Goal: Task Accomplishment & Management: Manage account settings

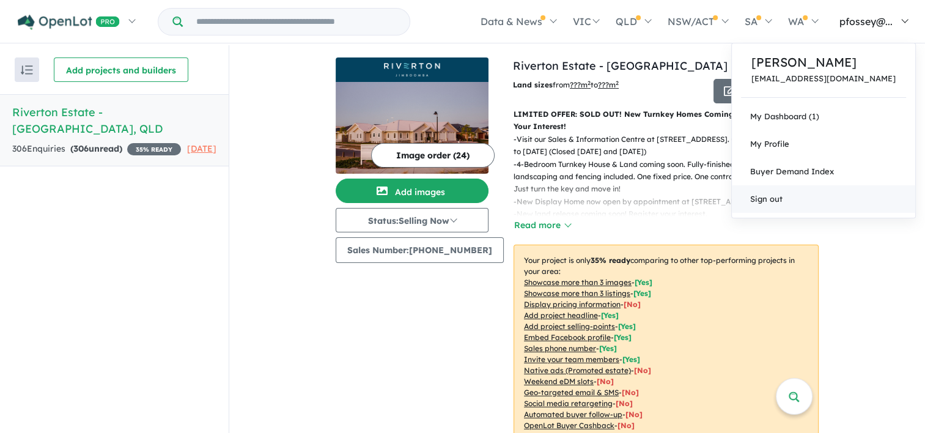
click at [803, 199] on link "Sign out" at bounding box center [823, 199] width 183 height 28
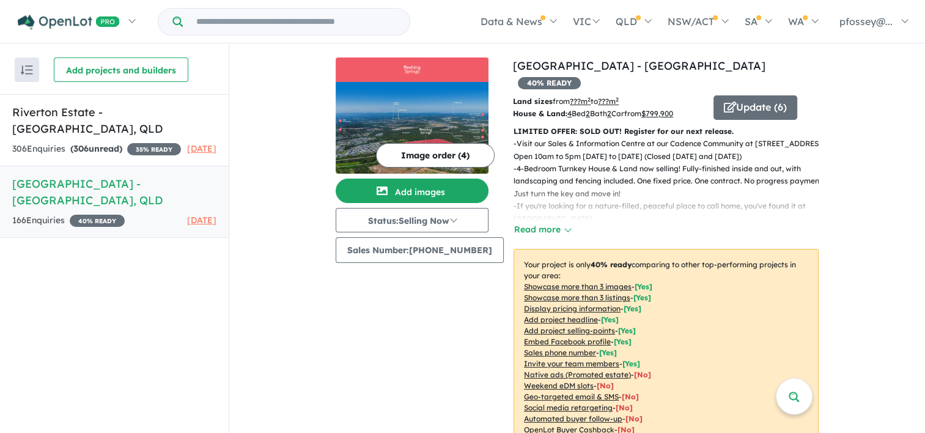
click at [48, 176] on h5 "Deebing Springs Estate - Deebing Heights , QLD" at bounding box center [114, 192] width 204 height 33
click at [54, 182] on h5 "Deebing Springs Estate - Deebing Heights , QLD" at bounding box center [114, 192] width 204 height 33
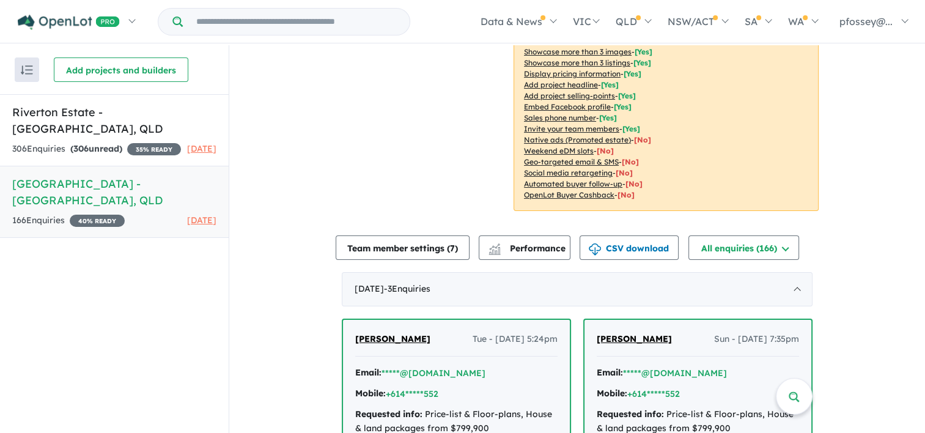
scroll to position [245, 0]
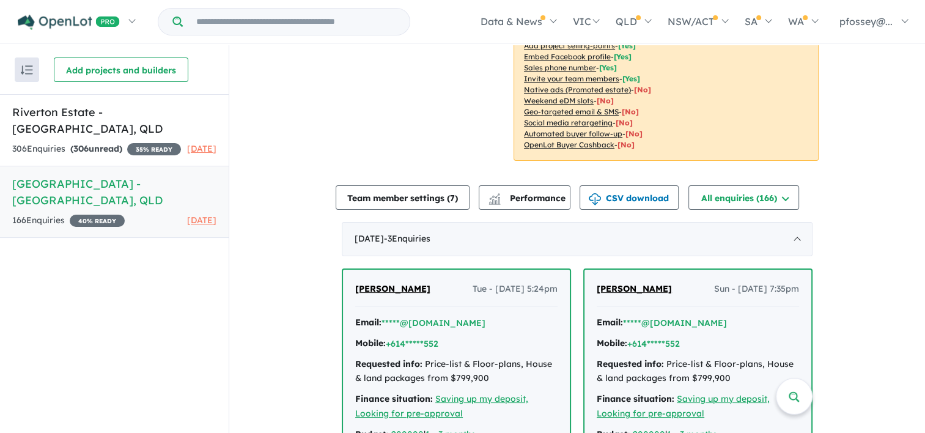
scroll to position [306, 0]
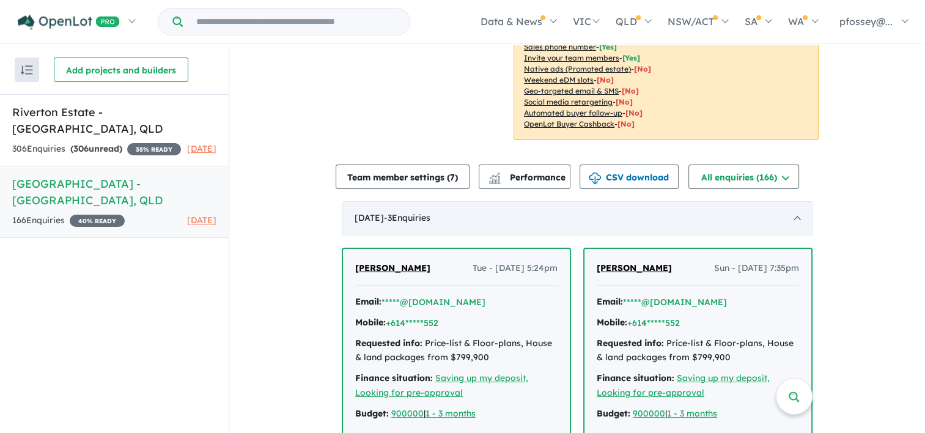
click at [793, 201] on div "August 2025 - 3 Enquir ies ( 0 unread)" at bounding box center [577, 218] width 471 height 34
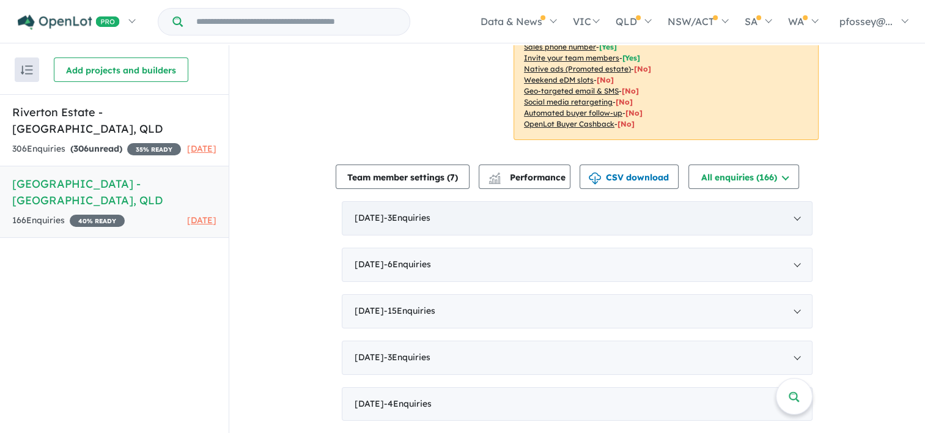
click at [797, 201] on div "August 2025 - 3 Enquir ies ( 0 unread)" at bounding box center [577, 218] width 471 height 34
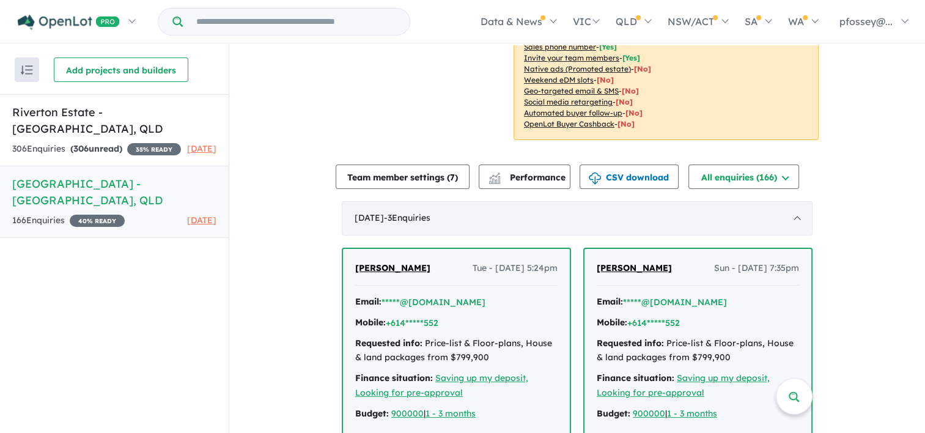
scroll to position [0, 0]
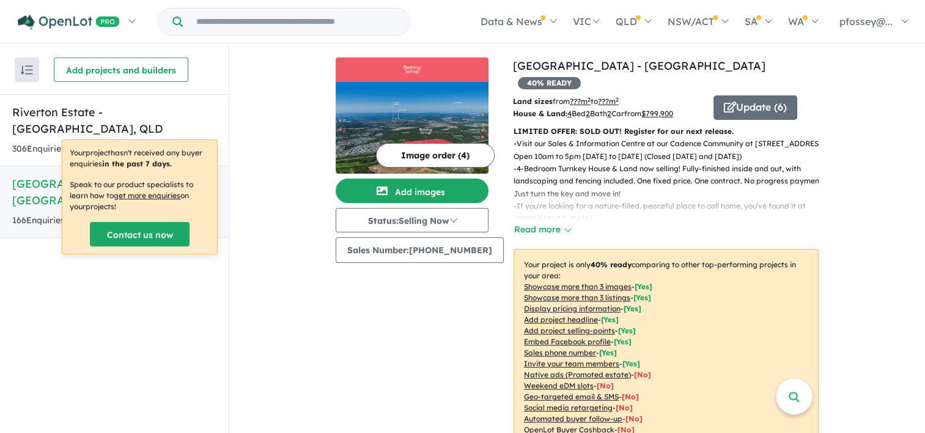
click at [192, 345] on div "Recent enquiries first Most unread enquiries first Most enquiries first By name…" at bounding box center [114, 240] width 229 height 390
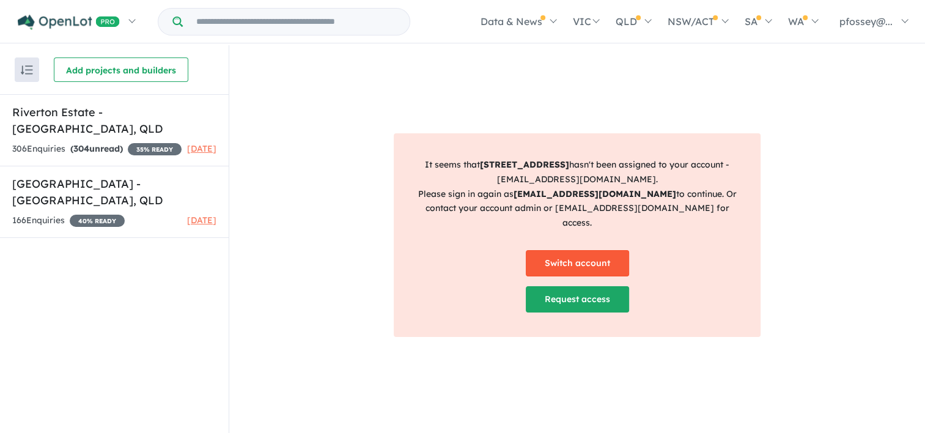
click at [586, 253] on link "Switch account" at bounding box center [577, 263] width 103 height 26
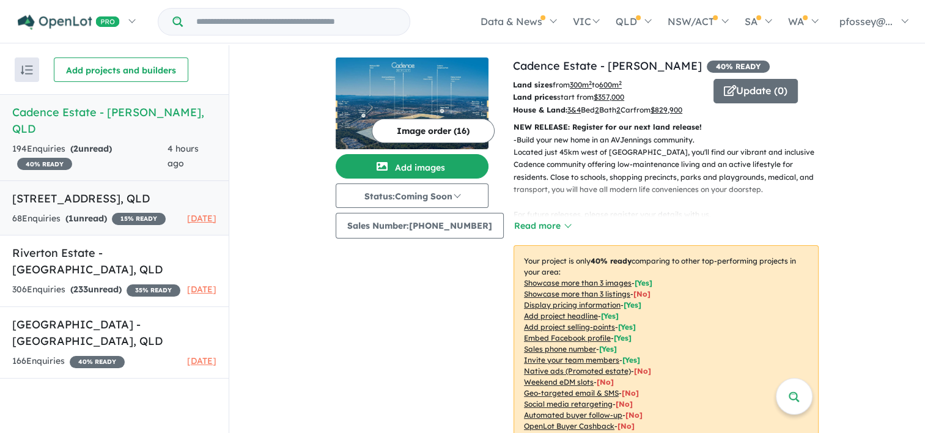
click at [87, 190] on h5 "112-134 Daleys Road - Ripley , QLD" at bounding box center [114, 198] width 204 height 17
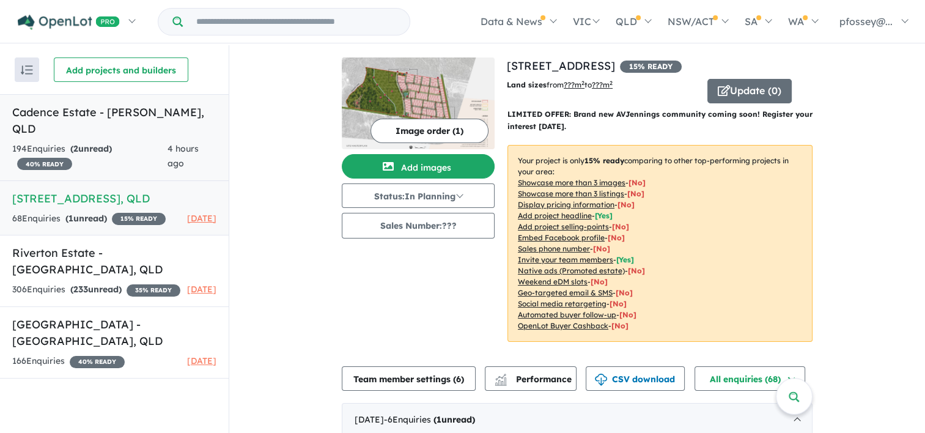
click at [109, 120] on link "Cadence Estate - Ripley , QLD 194 Enquir ies ( 2 unread) 40 % READY 4 hours ago" at bounding box center [114, 137] width 229 height 87
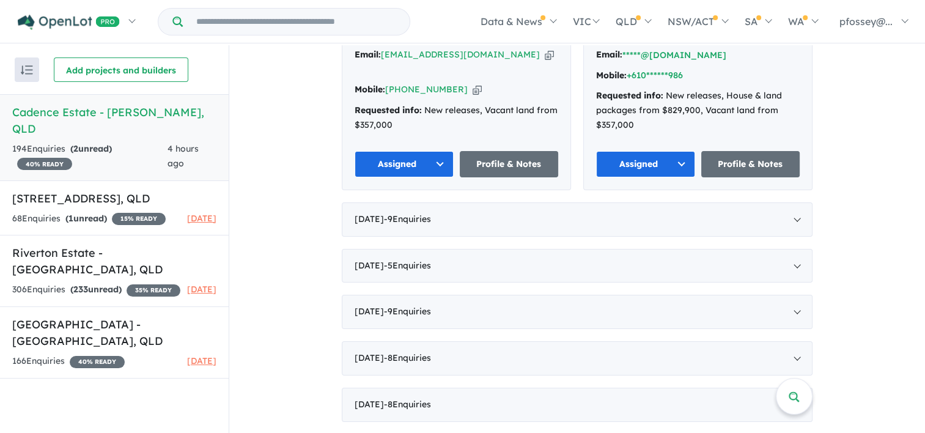
scroll to position [828, 0]
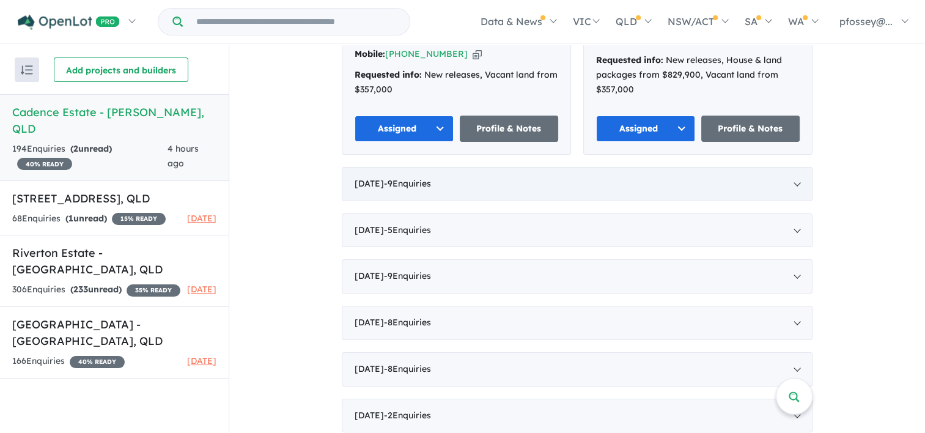
click at [792, 172] on div "August 2025 - 9 Enquir ies ( 0 unread)" at bounding box center [577, 184] width 471 height 34
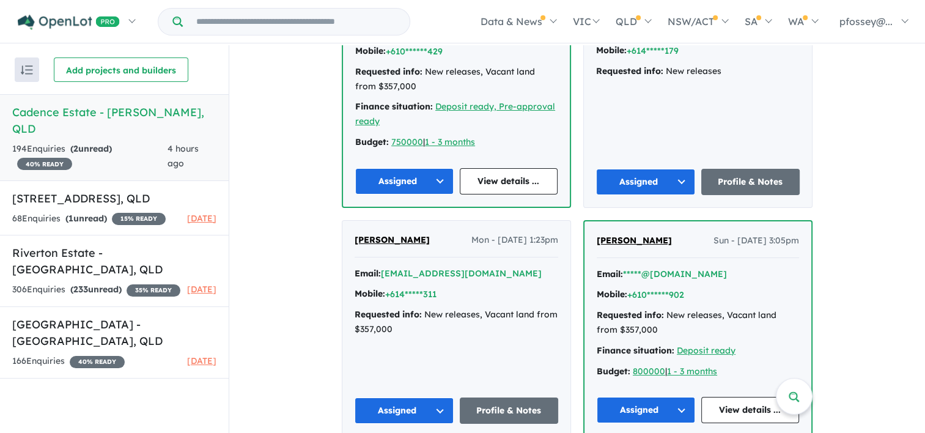
scroll to position [375, 0]
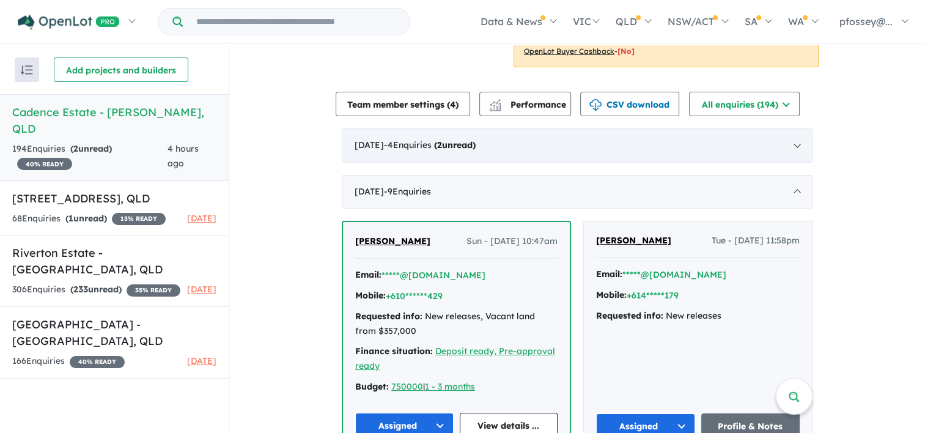
click at [796, 147] on div "September 2025 - 4 Enquir ies ( 2 unread)" at bounding box center [577, 145] width 471 height 34
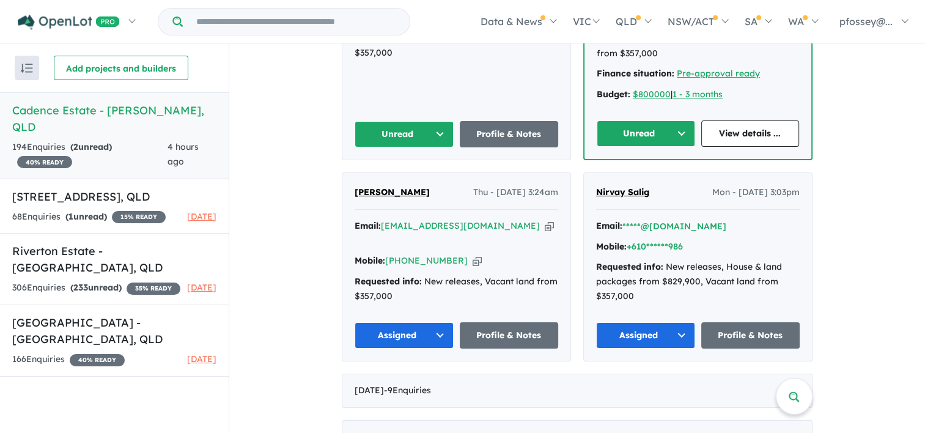
scroll to position [620, 0]
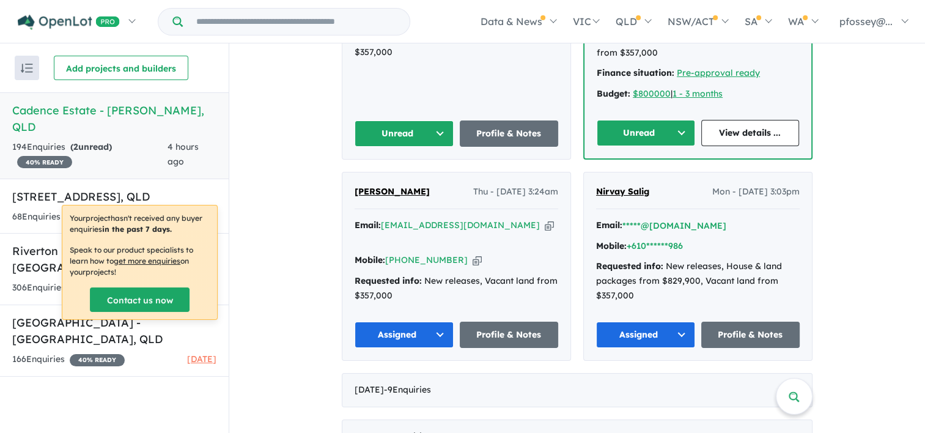
drag, startPoint x: 687, startPoint y: 228, endPoint x: 722, endPoint y: 224, distance: 35.7
click at [722, 239] on div "Mobile: +610******986" at bounding box center [698, 246] width 204 height 15
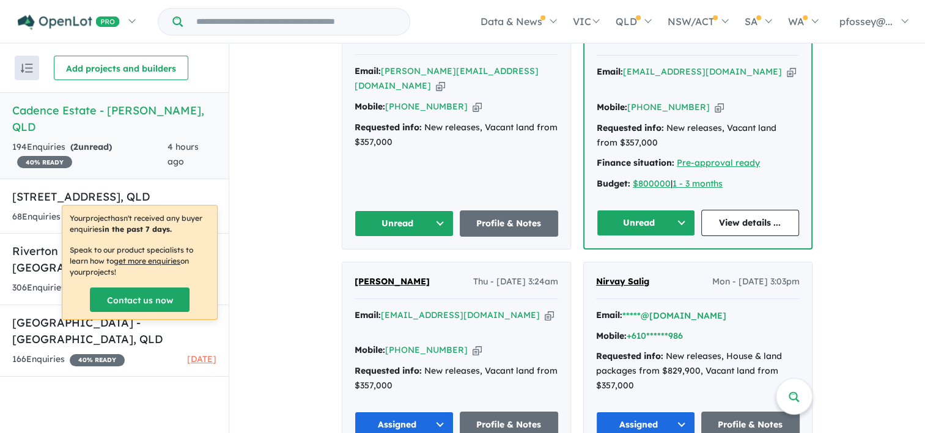
scroll to position [558, 0]
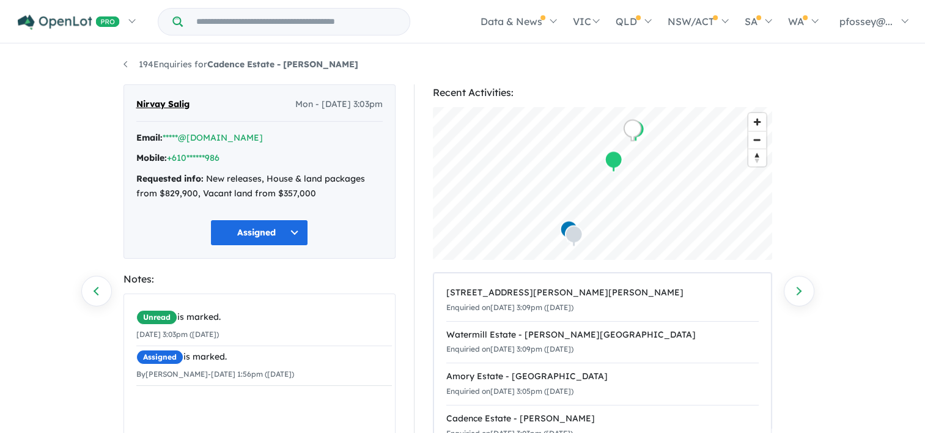
click at [297, 229] on button "Assigned" at bounding box center [259, 233] width 98 height 26
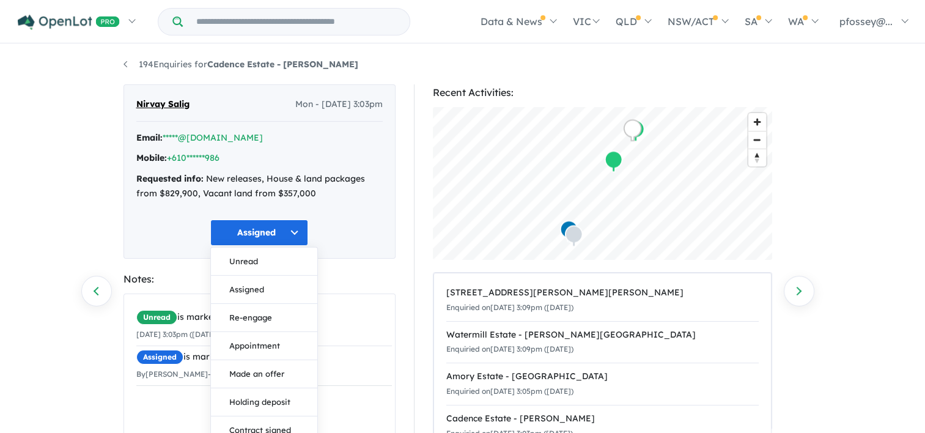
click at [297, 229] on button "Assigned" at bounding box center [259, 233] width 98 height 26
